Goal: Information Seeking & Learning: Learn about a topic

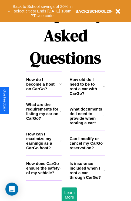
scroll to position [656, 0]
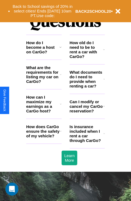
click at [44, 138] on h3 "How does CarGo ensure the safety of my vehicle?" at bounding box center [43, 131] width 34 height 14
click at [87, 88] on h3 "What documents do I need to provide when renting a car?" at bounding box center [87, 79] width 34 height 18
click at [87, 142] on h3 "Is insurance included when I rent a car through CarGo?" at bounding box center [87, 133] width 34 height 18
click at [44, 138] on h3 "How does CarGo ensure the safety of my vehicle?" at bounding box center [43, 131] width 34 height 14
click at [44, 113] on h3 "How can I maximize my earnings as a CarGo host?" at bounding box center [43, 104] width 34 height 18
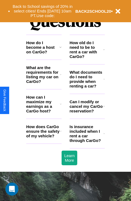
click at [104, 136] on icon at bounding box center [104, 133] width 1 height 4
